Goal: Task Accomplishment & Management: Use online tool/utility

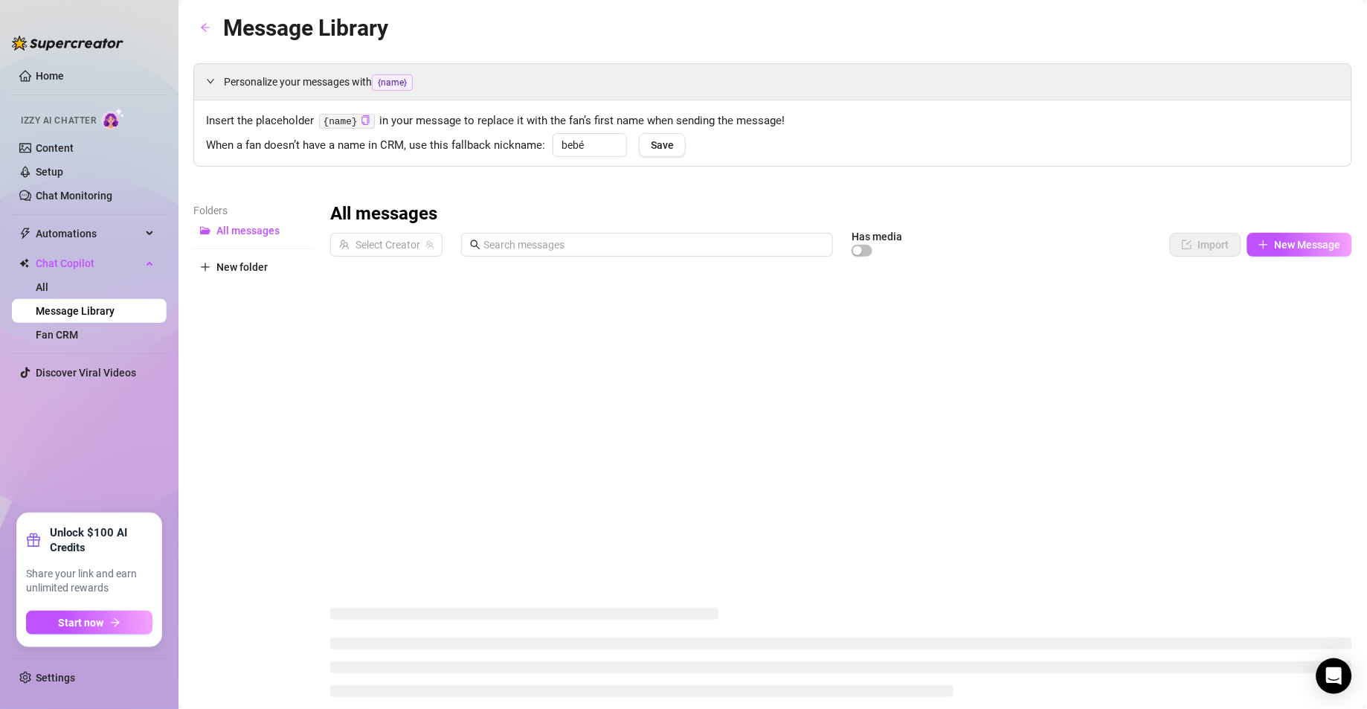
type input "bebé"
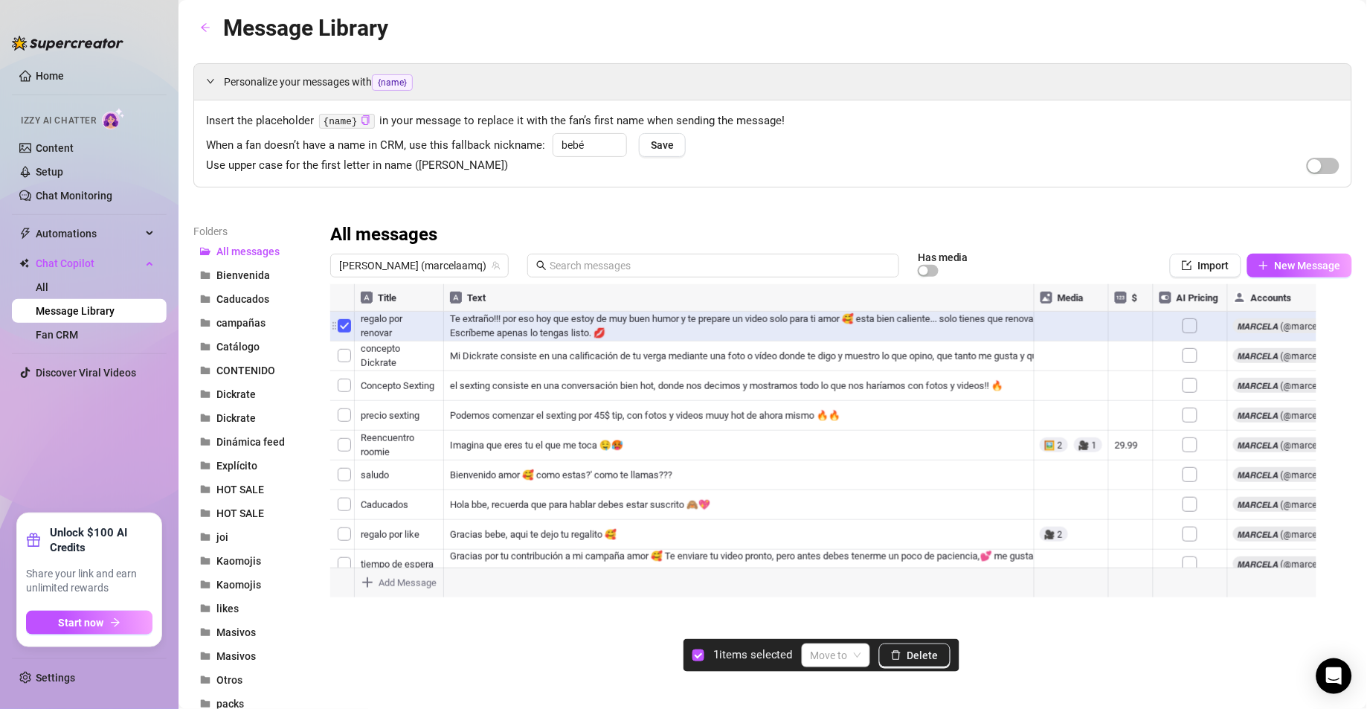
click at [346, 333] on div at bounding box center [832, 450] width 1004 height 332
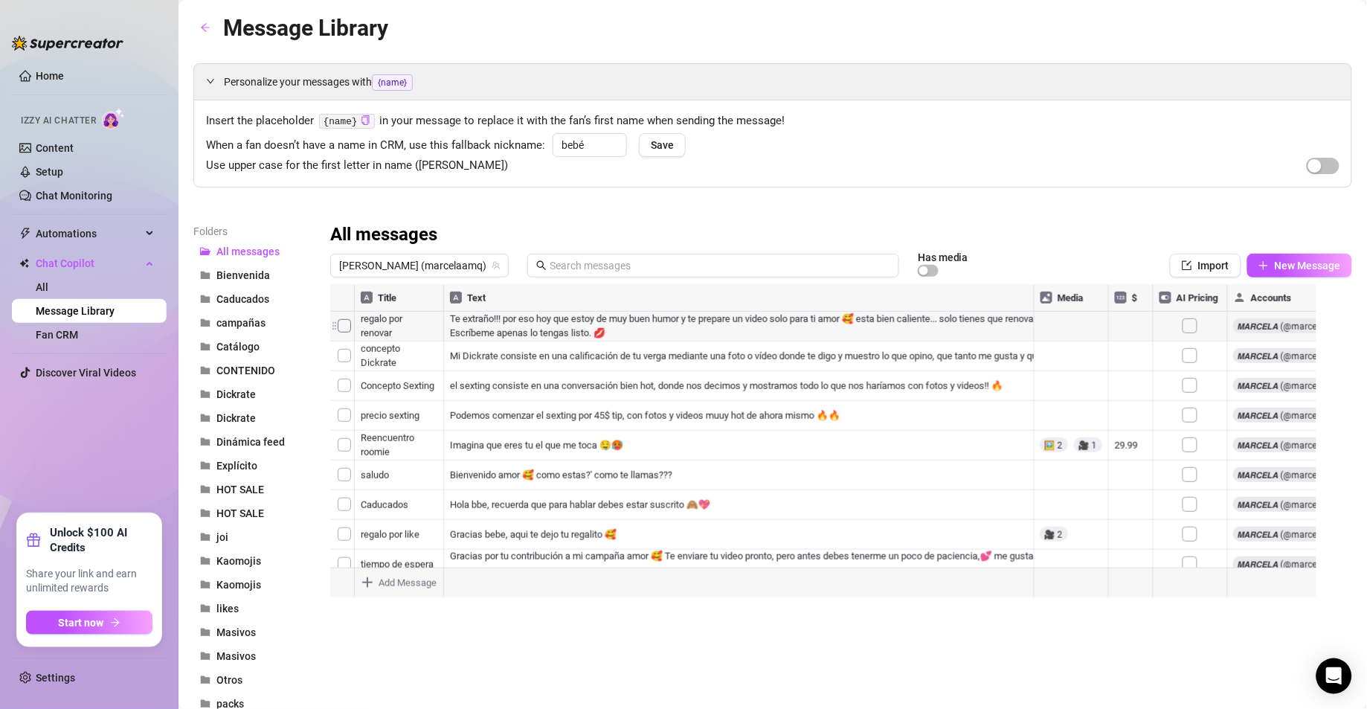
click at [346, 332] on div at bounding box center [832, 450] width 1004 height 332
click at [260, 302] on span "Caducados" at bounding box center [242, 299] width 53 height 12
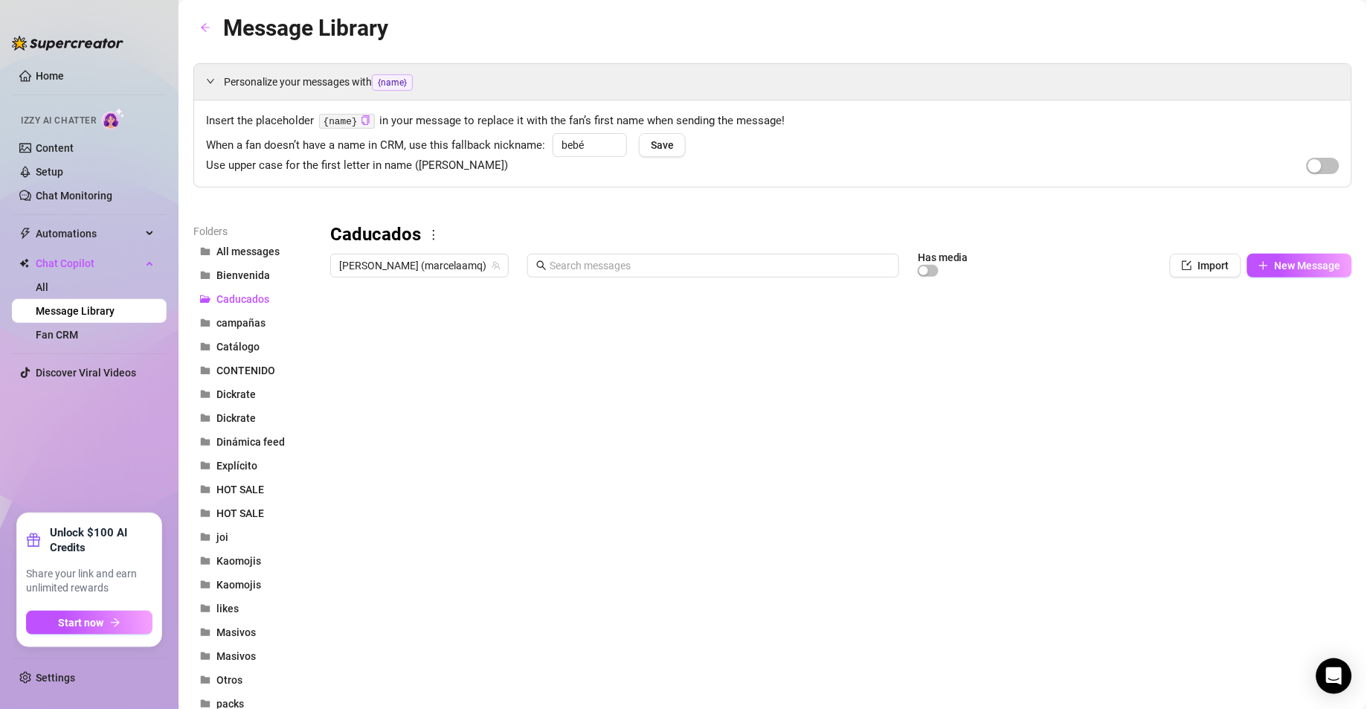
click at [933, 334] on div at bounding box center [832, 450] width 1004 height 332
click at [751, 329] on div at bounding box center [832, 450] width 1004 height 332
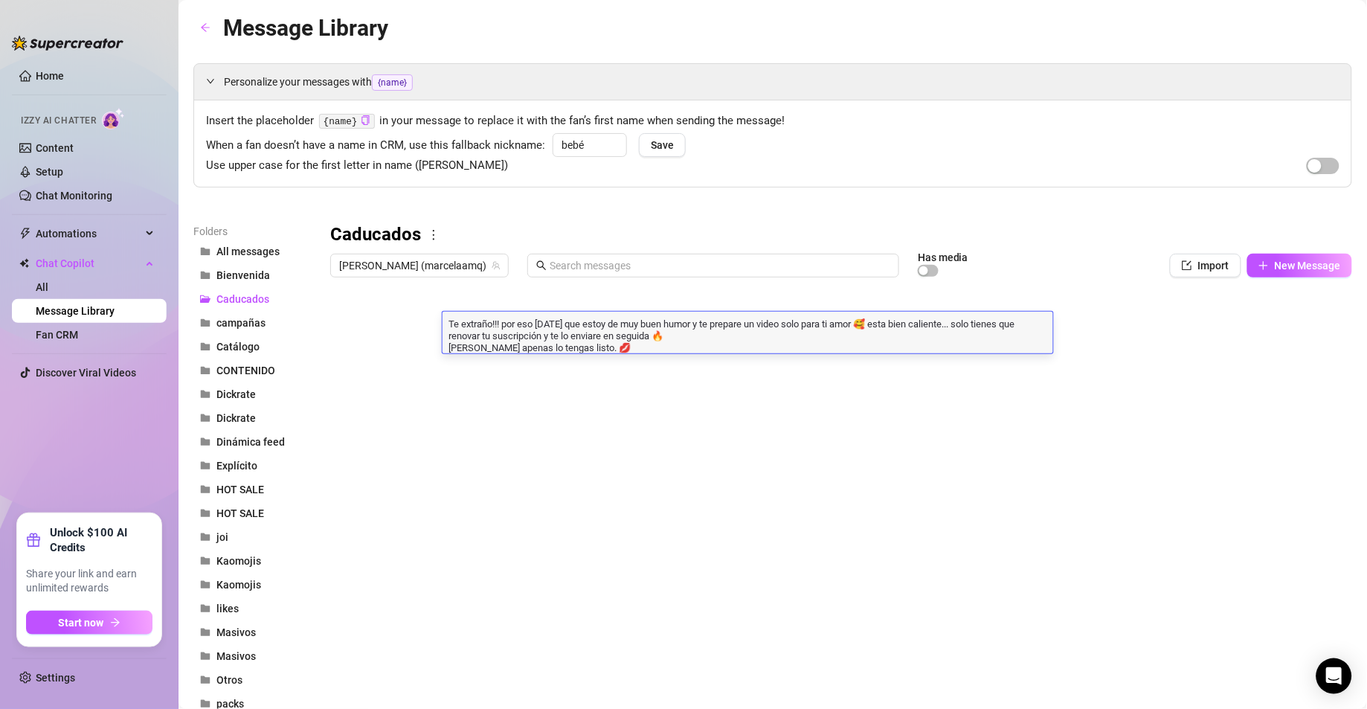
click at [688, 368] on div at bounding box center [832, 450] width 1004 height 332
